Goal: Task Accomplishment & Management: Manage account settings

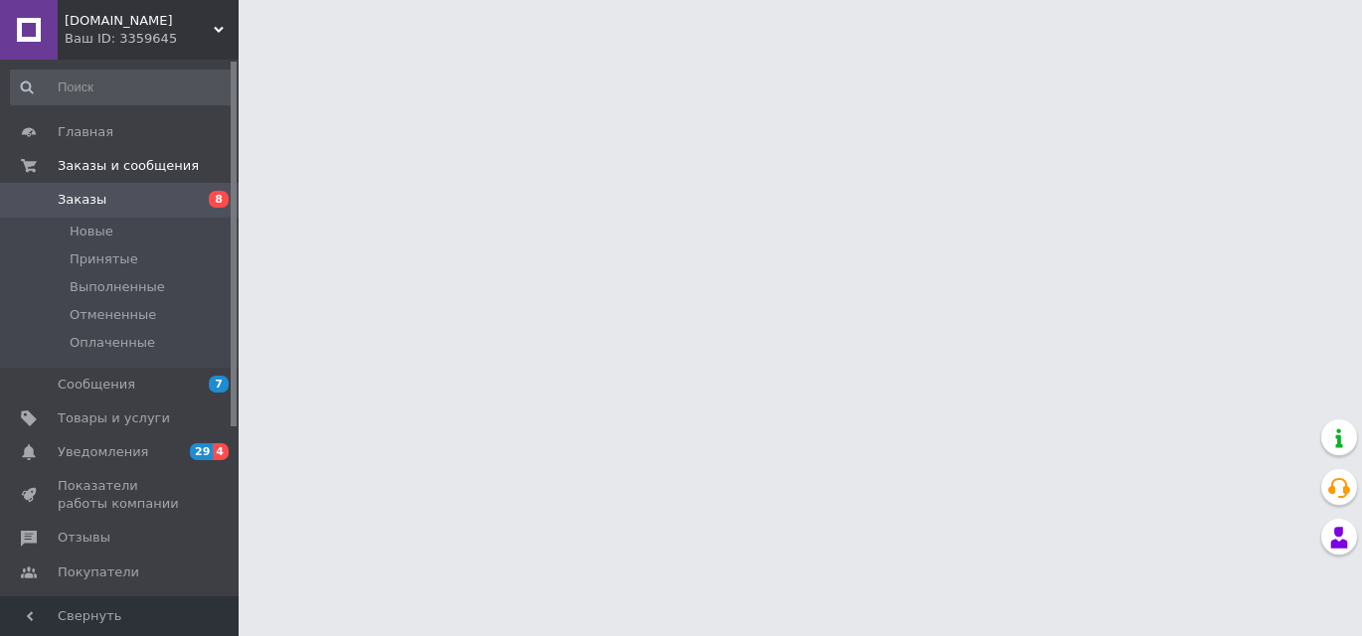
click at [212, 445] on span "29" at bounding box center [201, 451] width 23 height 17
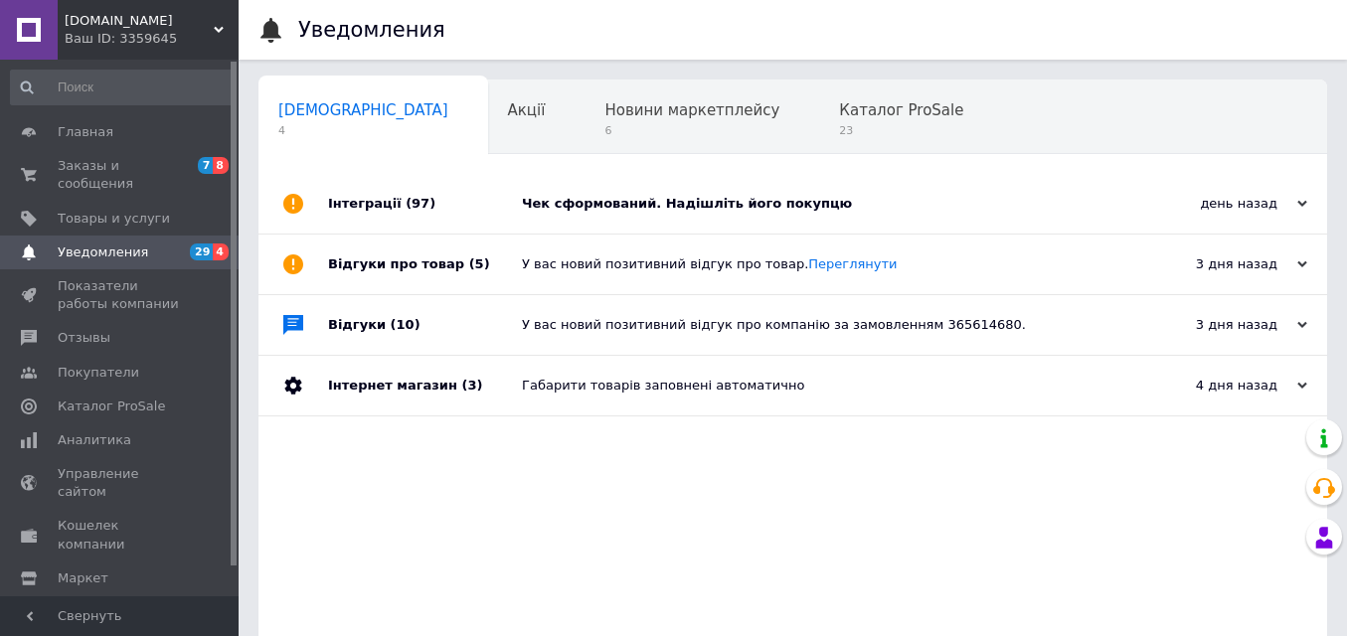
click at [719, 201] on div "Чек сформований. Надішліть його покупцю" at bounding box center [815, 204] width 587 height 18
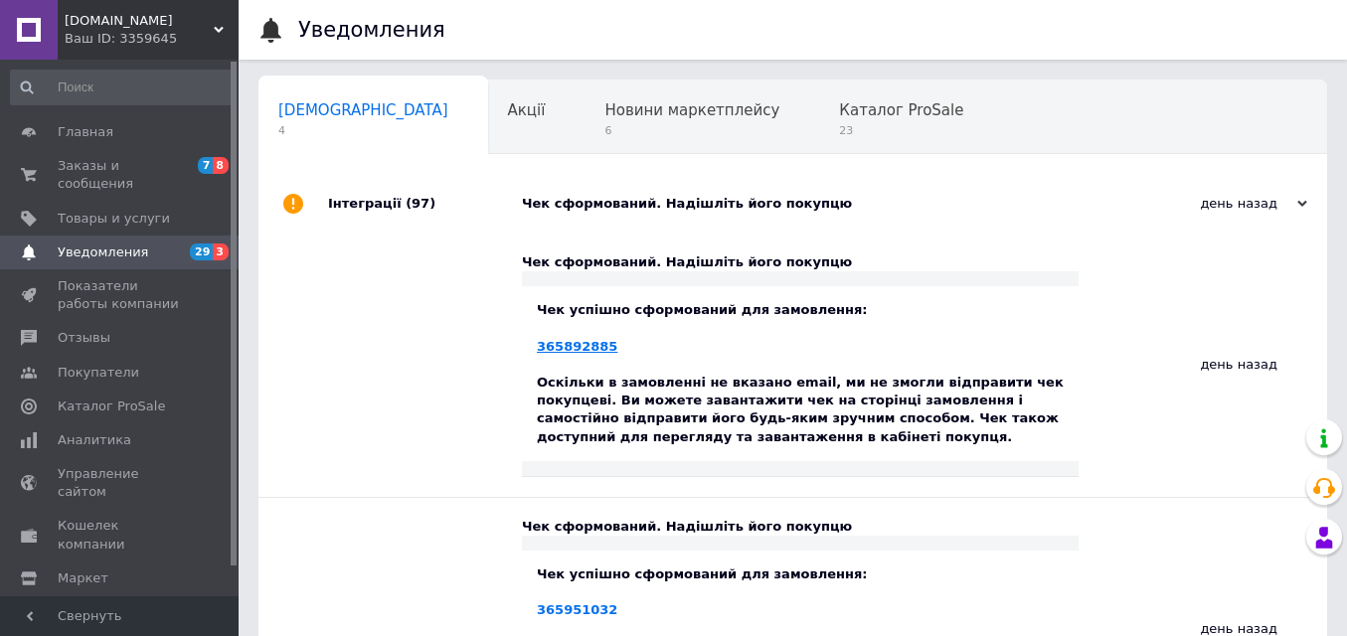
click at [568, 343] on link "365892885" at bounding box center [577, 346] width 81 height 15
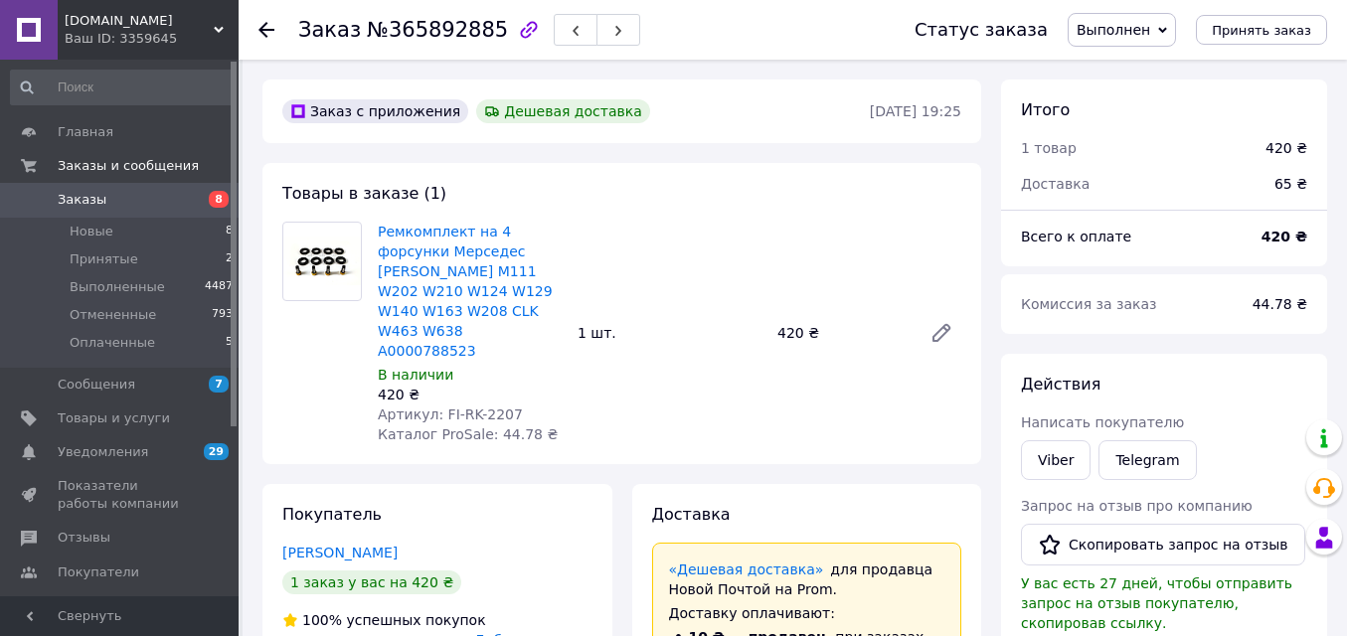
click at [213, 197] on span "8" at bounding box center [219, 199] width 20 height 17
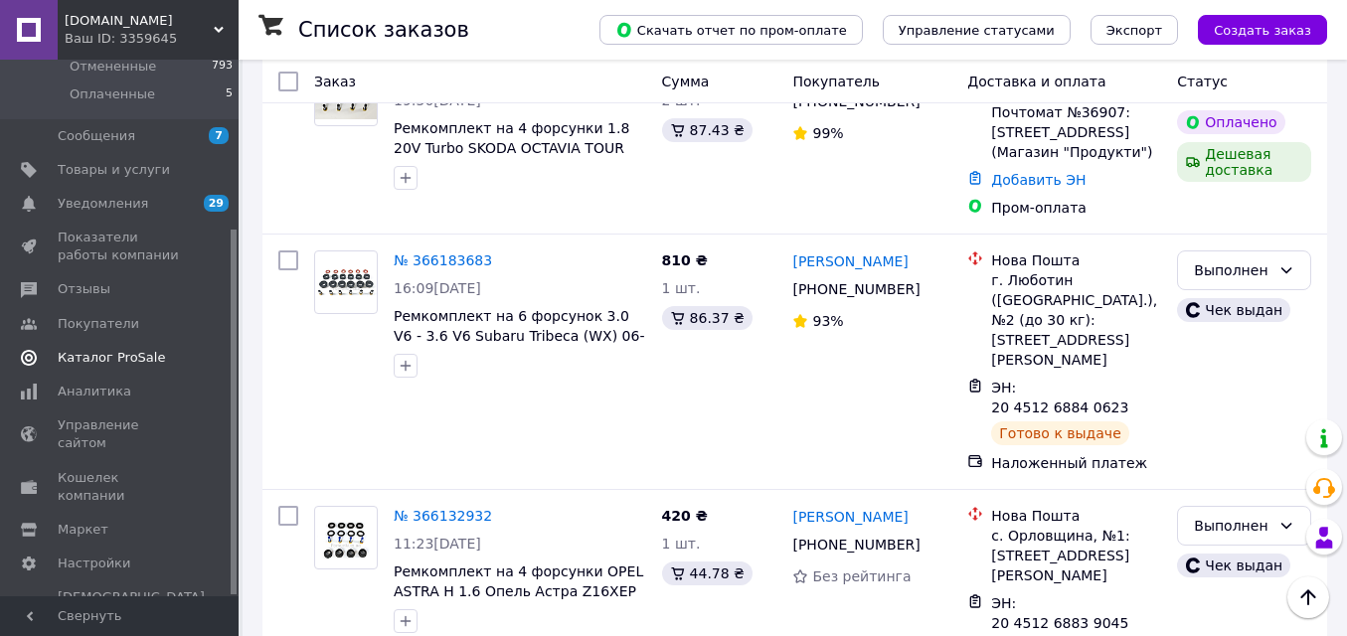
scroll to position [696, 0]
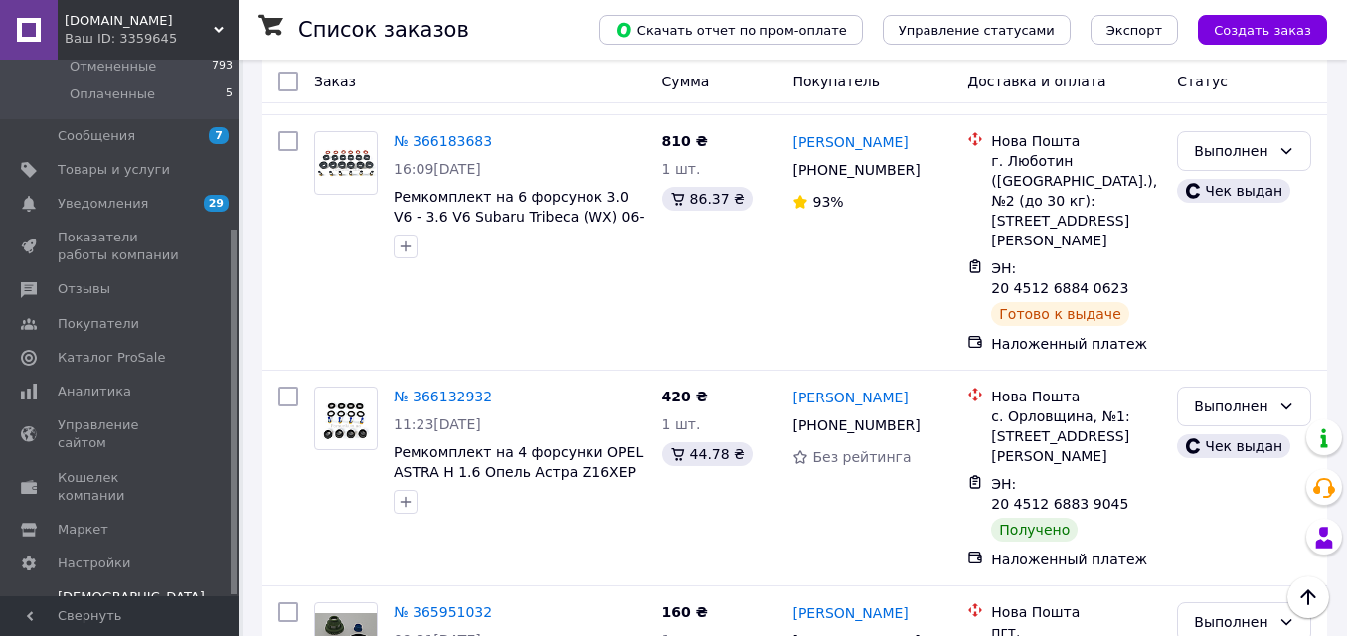
click at [100, 589] on span "Тарифы и счета Prom топ" at bounding box center [131, 616] width 147 height 55
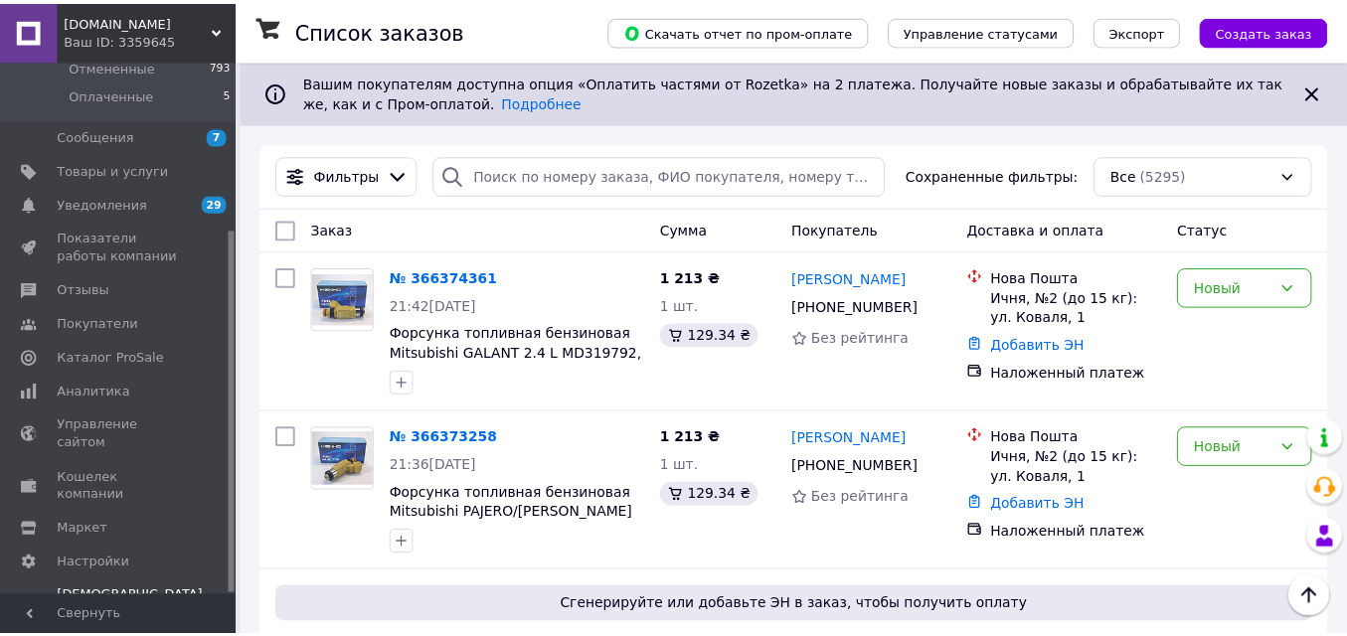
scroll to position [133, 0]
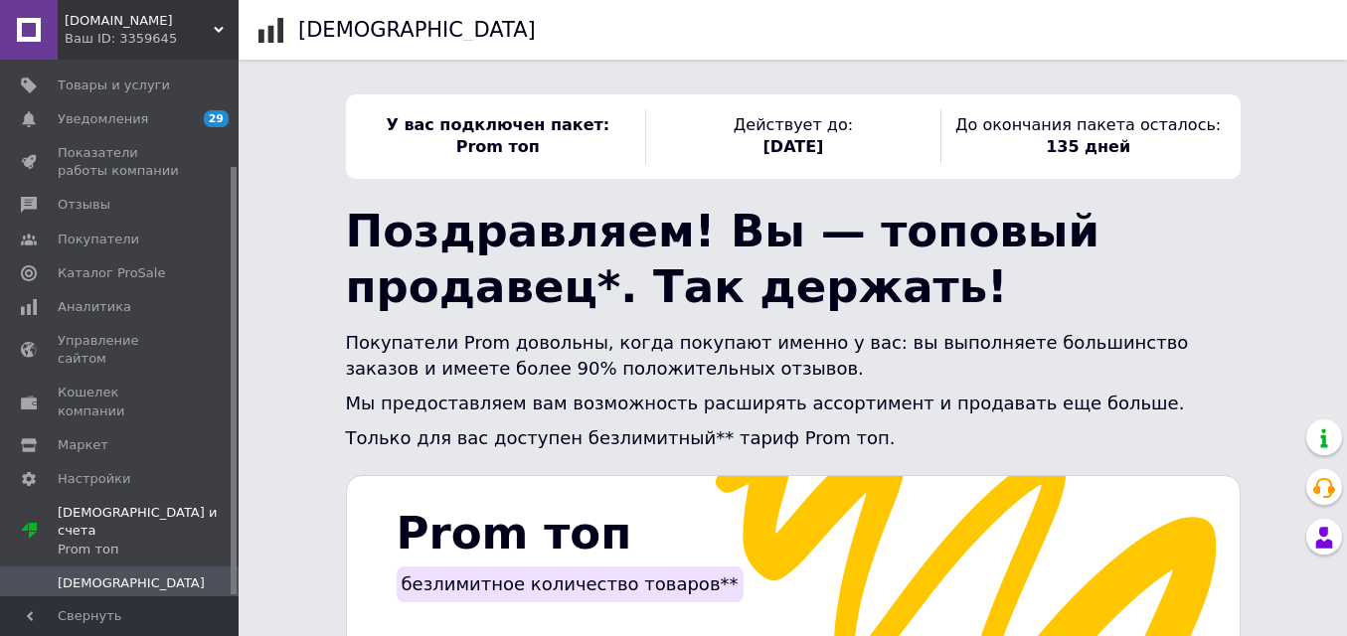
click at [74, 608] on span "Счета" at bounding box center [78, 617] width 40 height 18
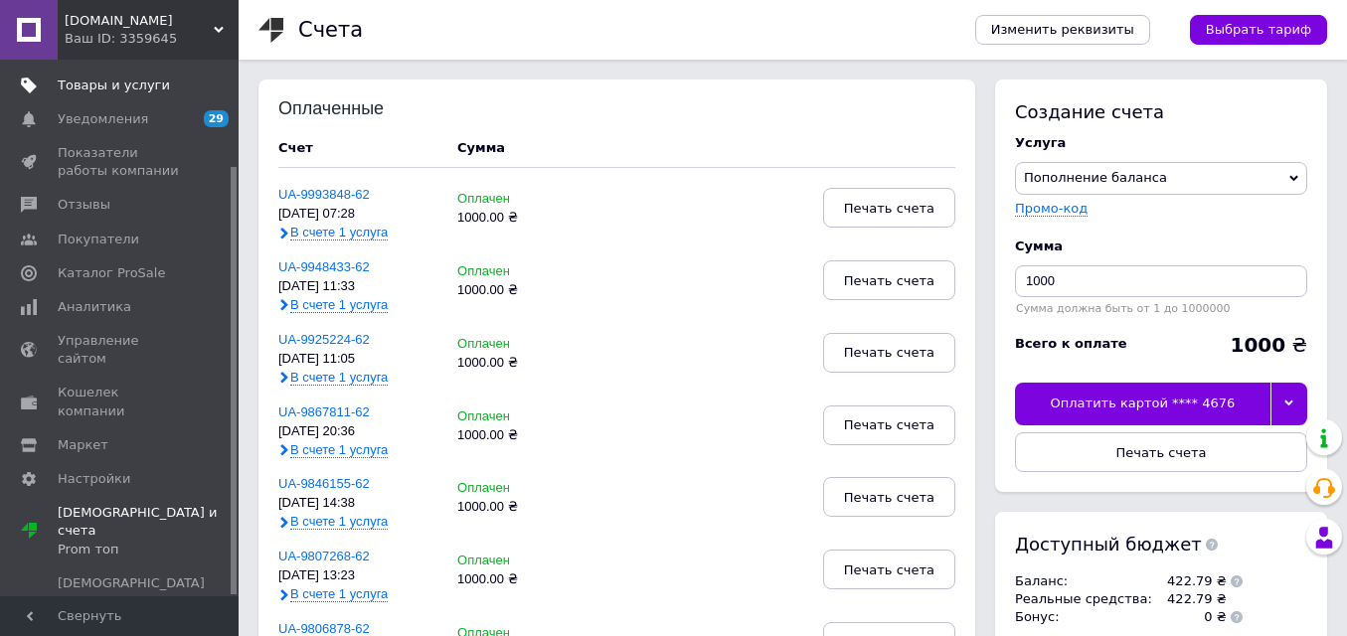
click at [128, 77] on span "Товары и услуги" at bounding box center [114, 86] width 112 height 18
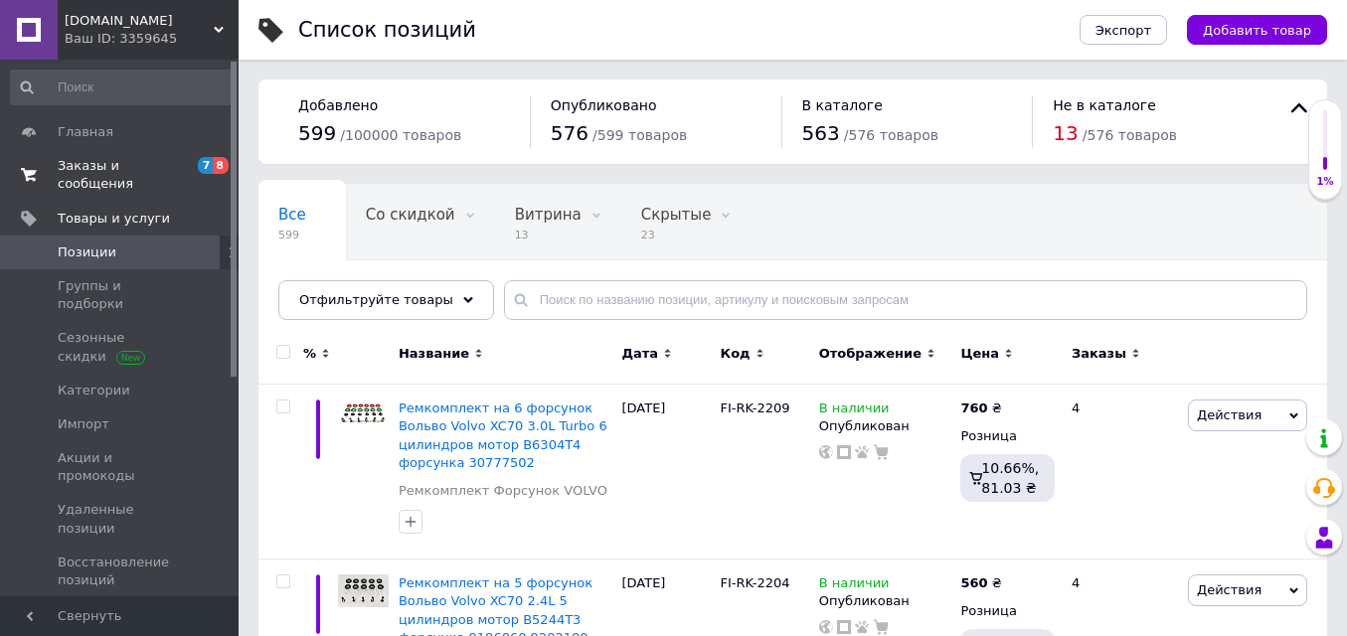
click at [194, 166] on span "7 8" at bounding box center [211, 175] width 55 height 36
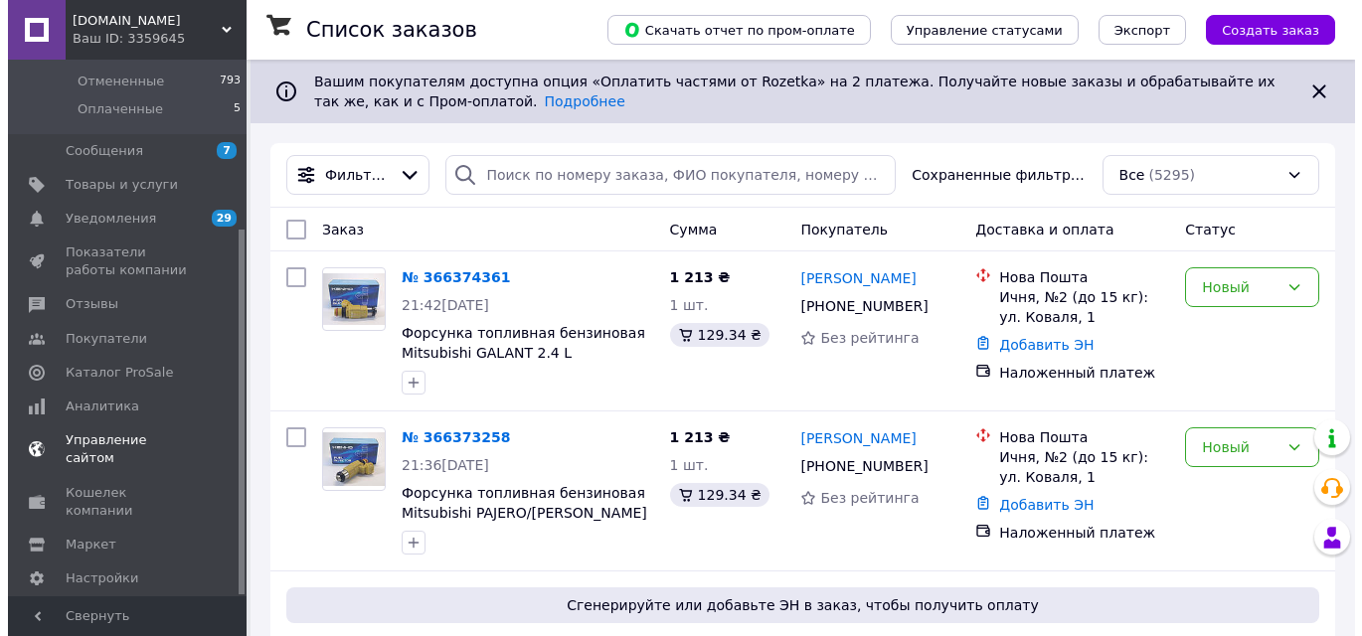
scroll to position [249, 0]
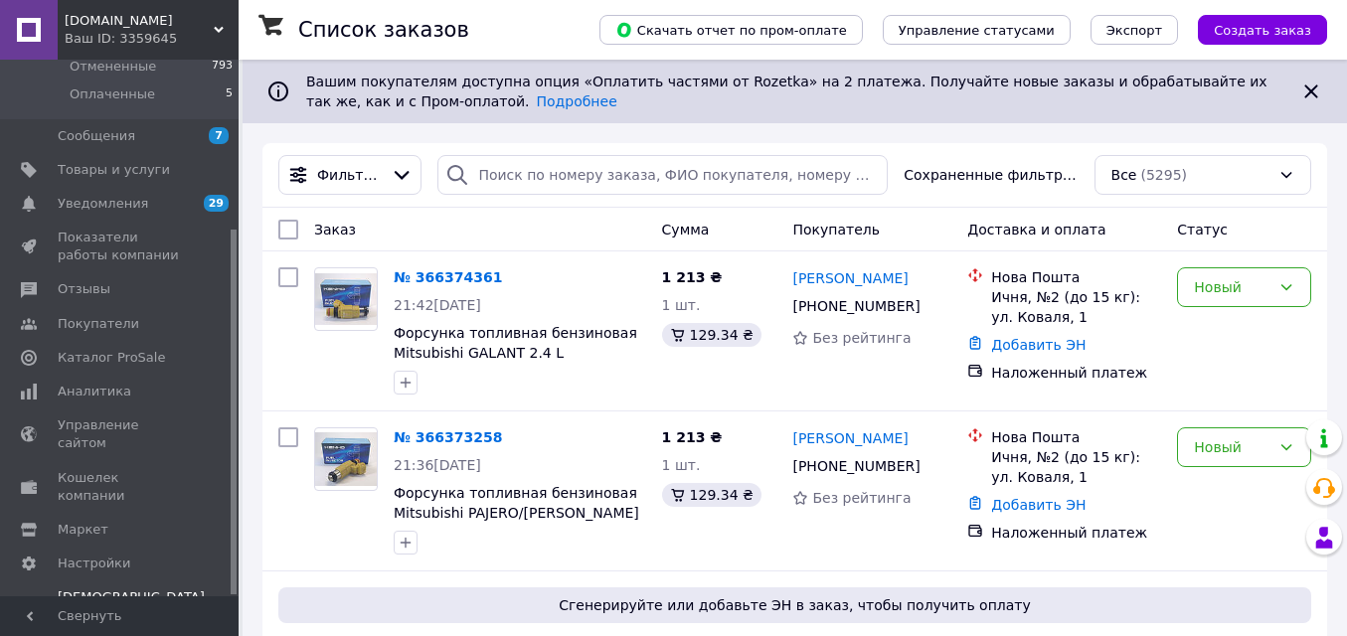
click at [103, 589] on span "Тарифы и счета Prom топ" at bounding box center [131, 616] width 147 height 55
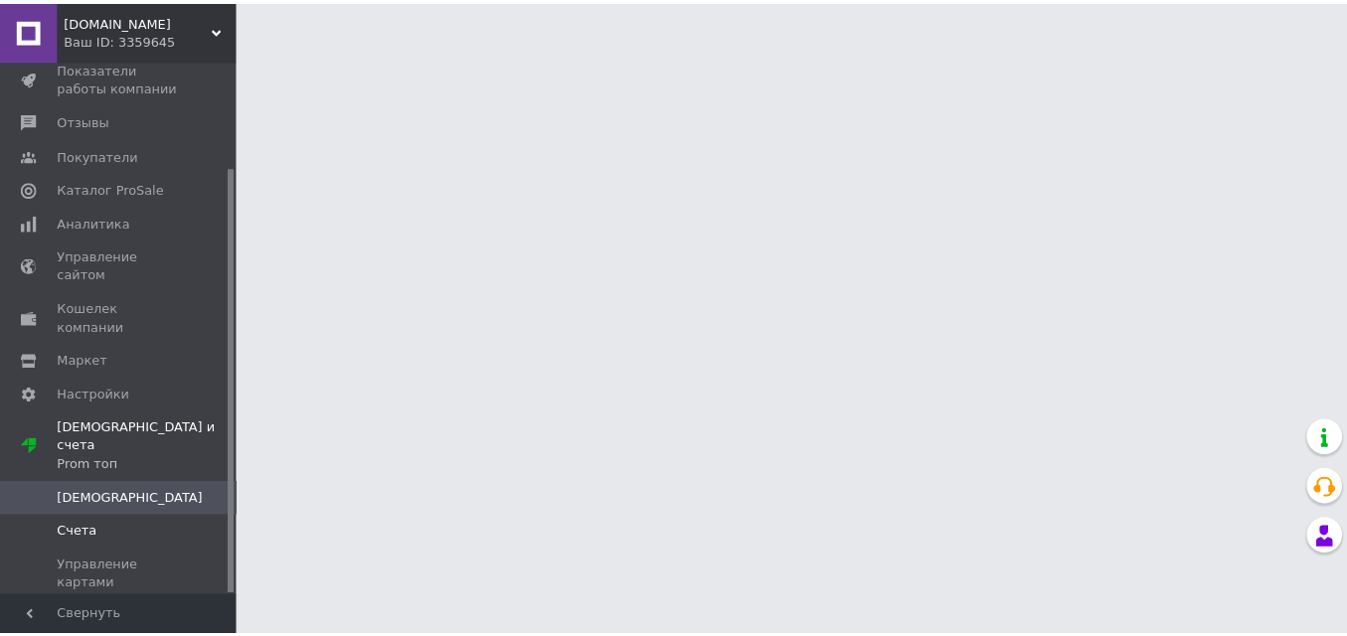
scroll to position [133, 0]
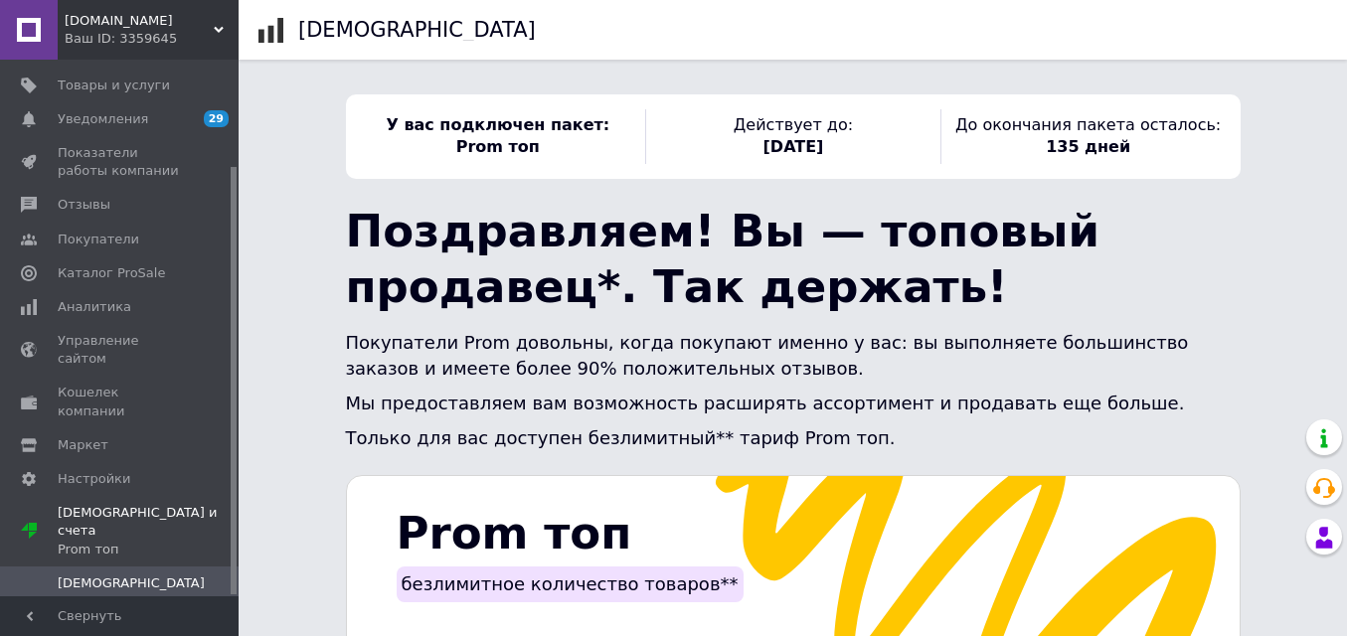
click at [81, 608] on span "Счета" at bounding box center [78, 617] width 40 height 18
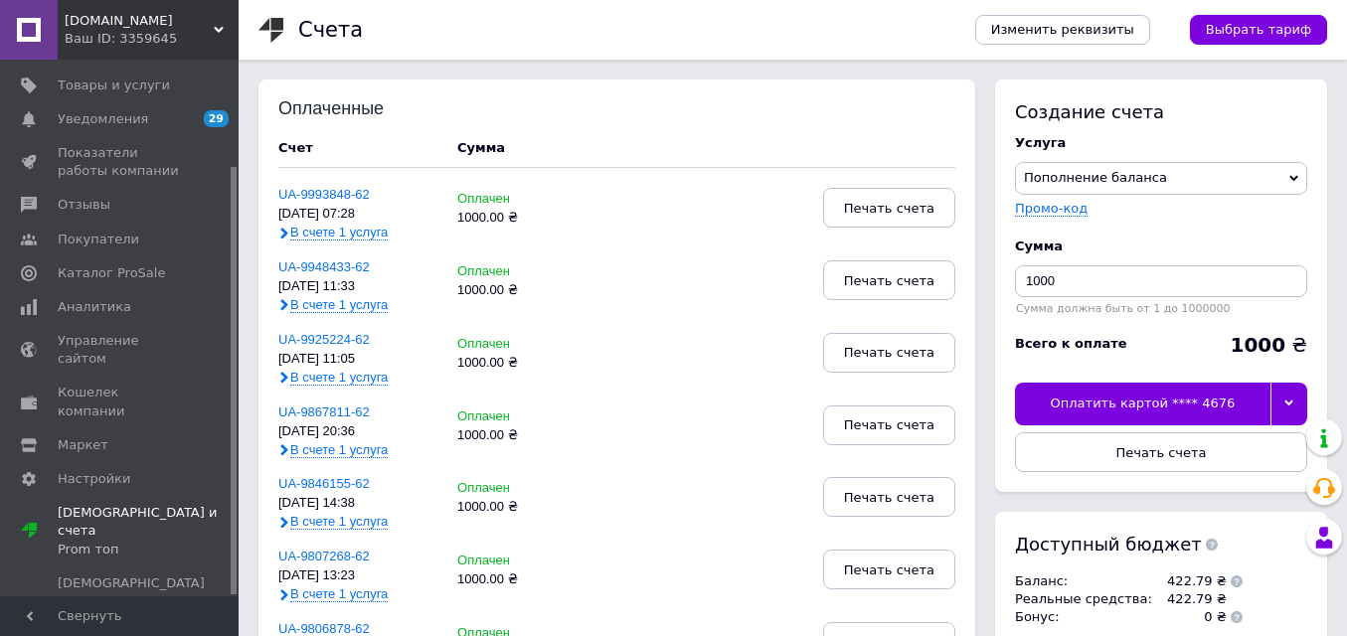
click at [1208, 401] on div "Оплатить картой **** 4676" at bounding box center [1142, 404] width 255 height 42
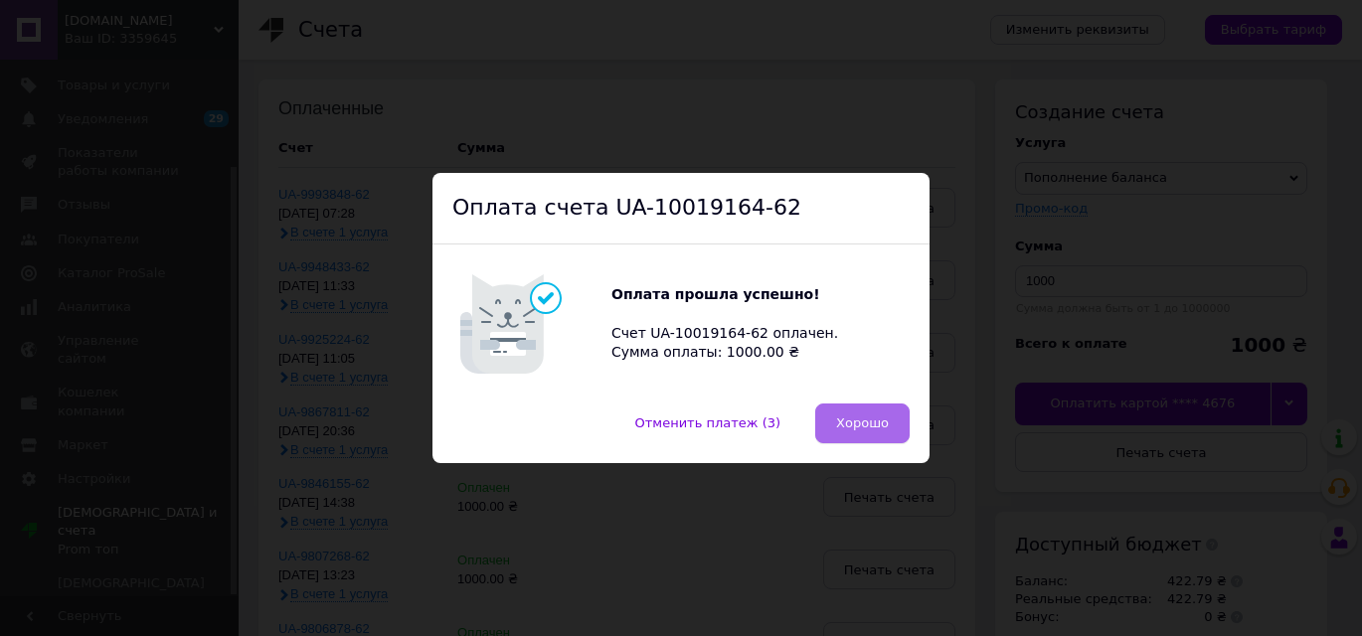
click at [869, 417] on span "Хорошо" at bounding box center [862, 423] width 53 height 15
